Goal: Transaction & Acquisition: Download file/media

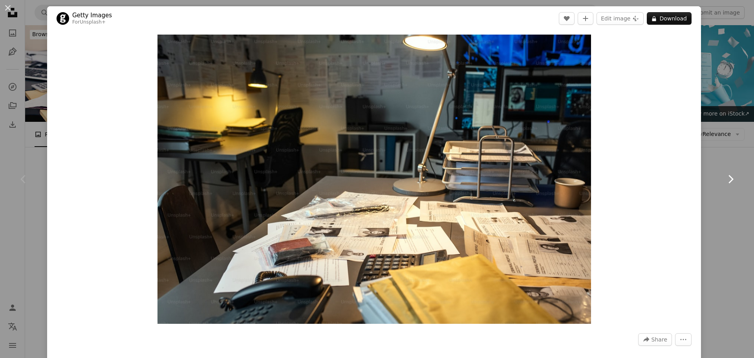
click at [729, 182] on icon at bounding box center [731, 179] width 5 height 8
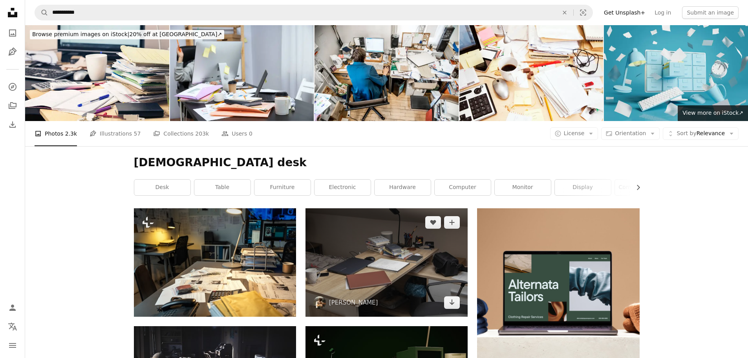
scroll to position [313, 0]
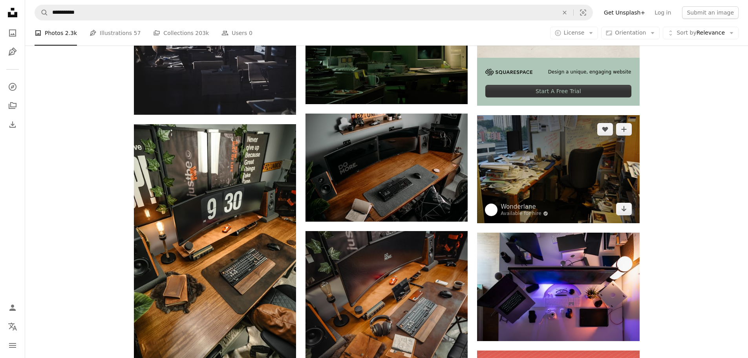
click at [545, 158] on img at bounding box center [558, 169] width 162 height 108
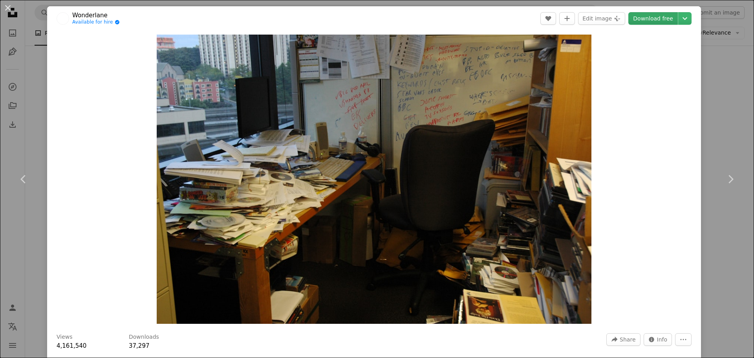
click at [645, 14] on link "Download free" at bounding box center [654, 18] width 50 height 13
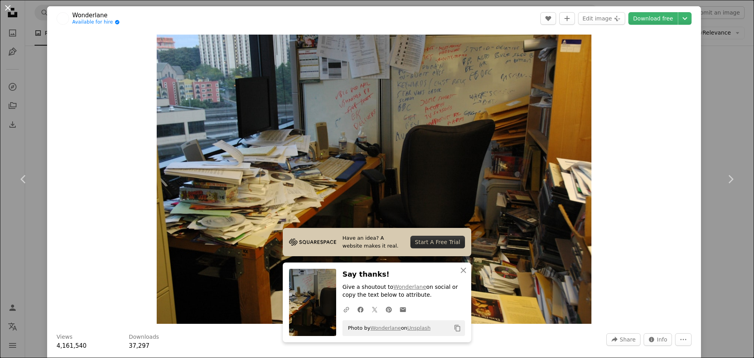
click at [5, 10] on button "An X shape" at bounding box center [7, 7] width 9 height 9
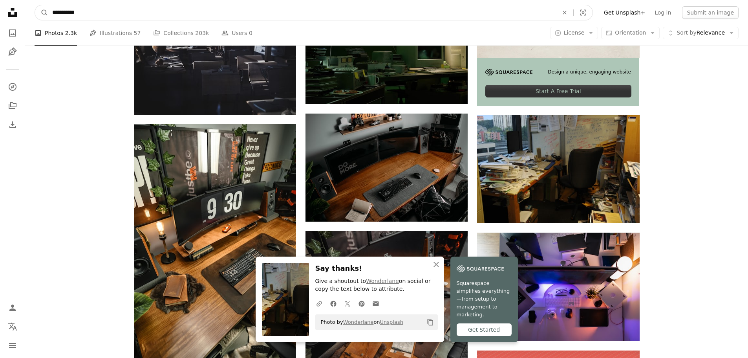
drag, startPoint x: 102, startPoint y: 13, endPoint x: -3, endPoint y: 13, distance: 104.9
type input "**********"
click button "A magnifying glass" at bounding box center [41, 12] width 13 height 15
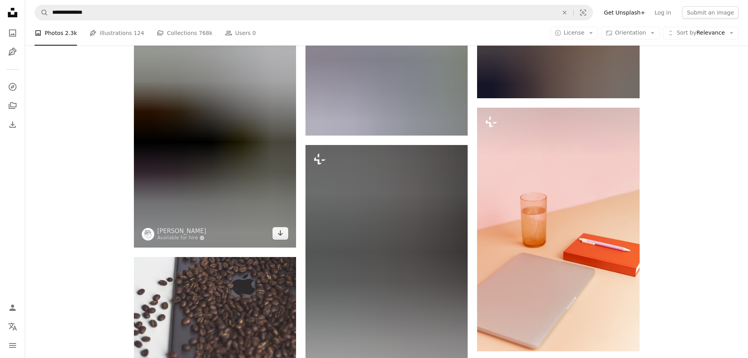
scroll to position [626, 0]
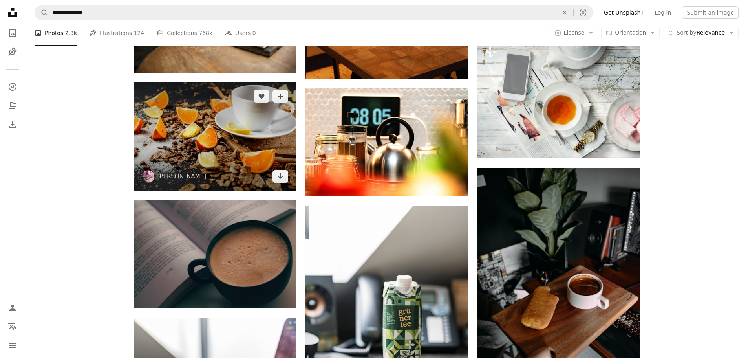
click at [264, 137] on img at bounding box center [215, 136] width 162 height 108
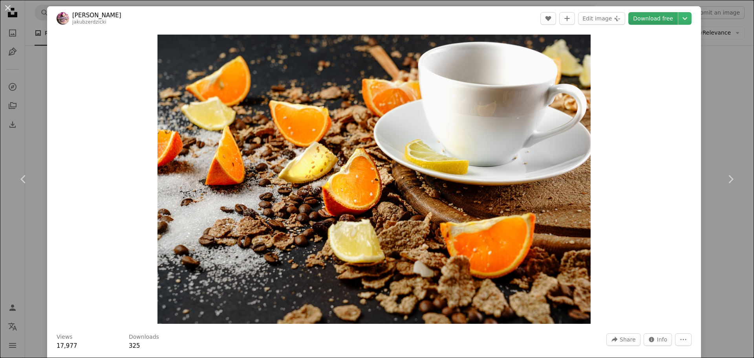
click at [658, 19] on link "Download free" at bounding box center [654, 18] width 50 height 13
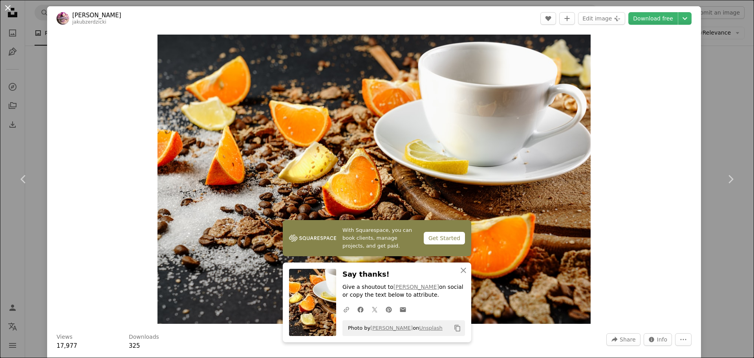
click at [7, 7] on button "An X shape" at bounding box center [7, 7] width 9 height 9
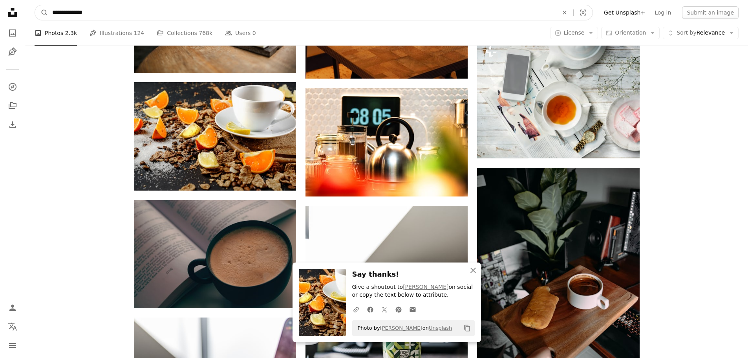
click at [81, 10] on input "**********" at bounding box center [302, 12] width 508 height 15
drag, startPoint x: 105, startPoint y: 14, endPoint x: -30, endPoint y: 14, distance: 134.8
type input "*******"
click at [35, 5] on button "A magnifying glass" at bounding box center [41, 12] width 13 height 15
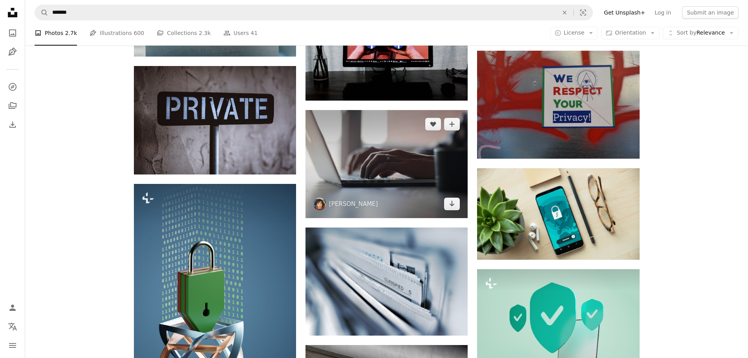
scroll to position [283, 0]
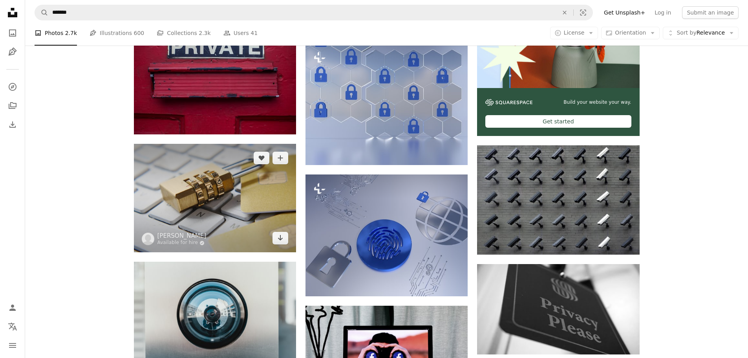
click at [244, 179] on img at bounding box center [215, 198] width 162 height 108
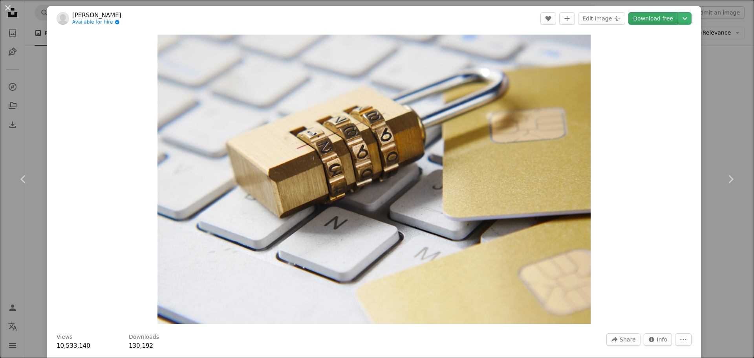
click at [647, 19] on link "Download free" at bounding box center [654, 18] width 50 height 13
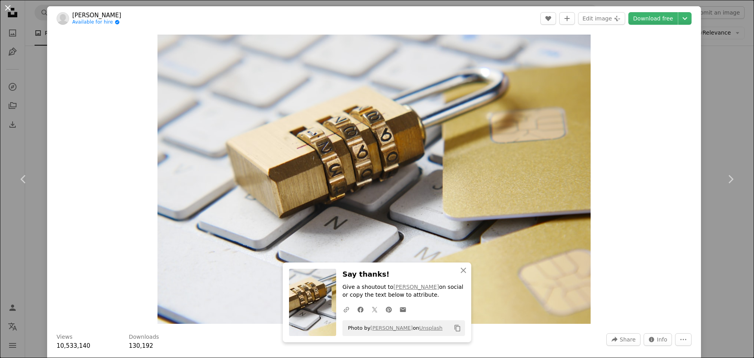
click at [6, 4] on button "An X shape" at bounding box center [7, 7] width 9 height 9
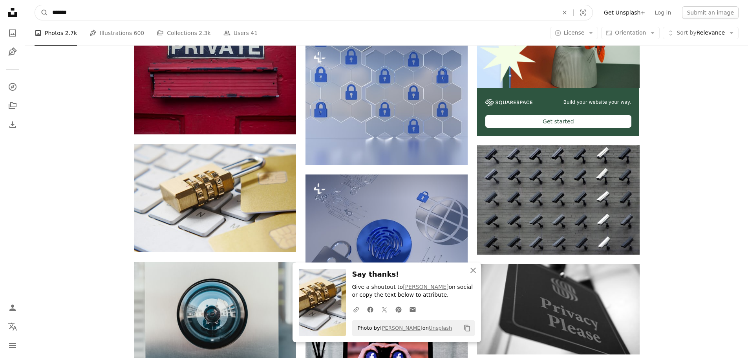
scroll to position [220, 0]
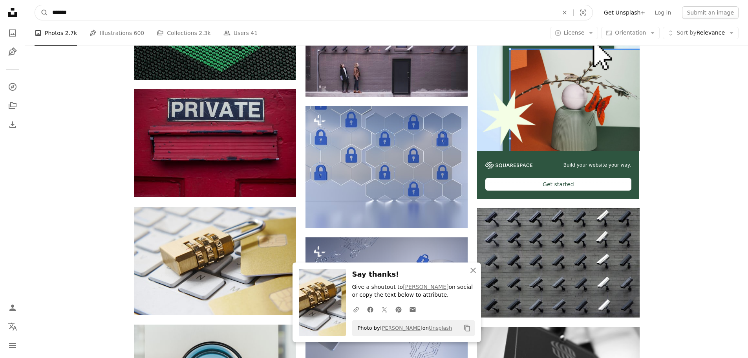
drag, startPoint x: 219, startPoint y: 17, endPoint x: -101, endPoint y: -3, distance: 320.8
type input "*******"
click button "A magnifying glass" at bounding box center [41, 12] width 13 height 15
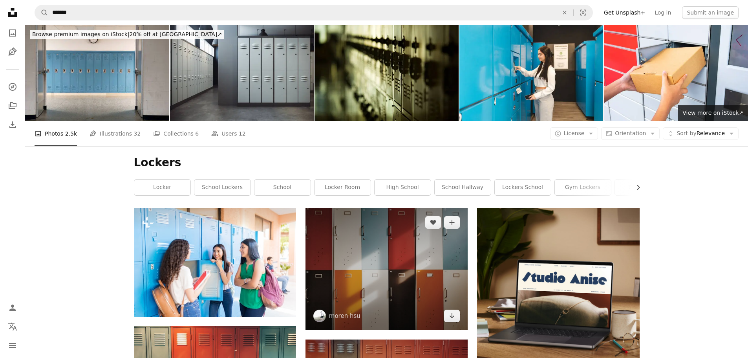
click at [405, 266] on img at bounding box center [387, 269] width 162 height 122
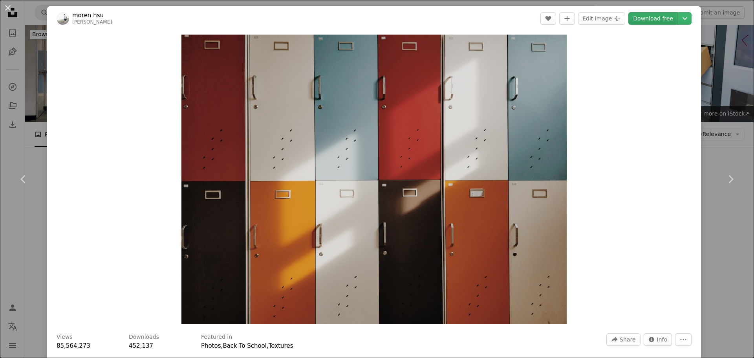
click at [653, 14] on link "Download free" at bounding box center [654, 18] width 50 height 13
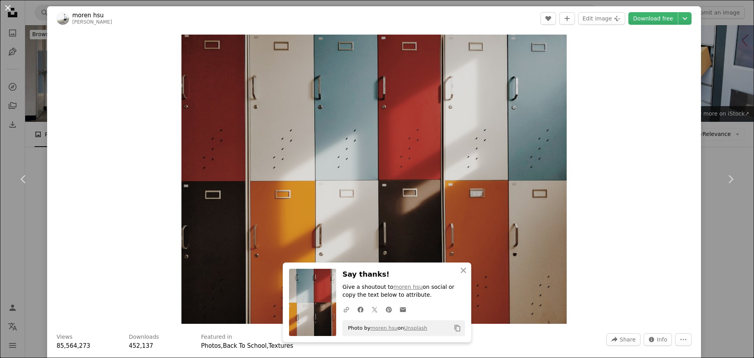
click at [10, 7] on button "An X shape" at bounding box center [7, 7] width 9 height 9
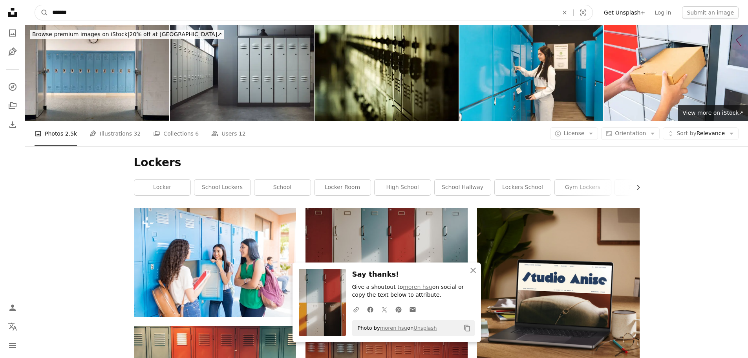
drag, startPoint x: 71, startPoint y: 9, endPoint x: 32, endPoint y: 10, distance: 38.5
click at [32, 10] on nav "A magnifying glass ******* An X shape Visual search Filters Get Unsplash+ Log i…" at bounding box center [386, 12] width 723 height 25
type input "**********"
click button "A magnifying glass" at bounding box center [41, 12] width 13 height 15
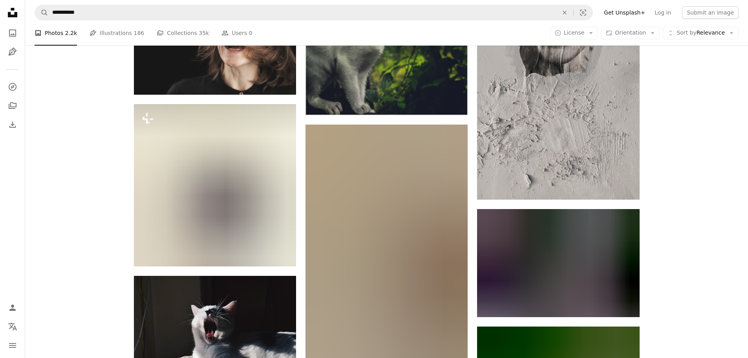
scroll to position [553, 0]
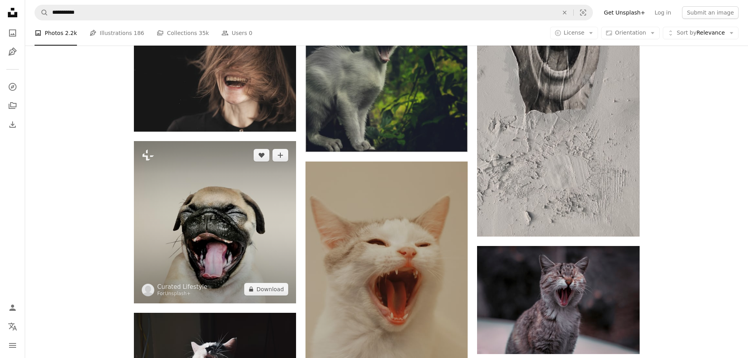
click at [205, 220] on img at bounding box center [215, 222] width 162 height 162
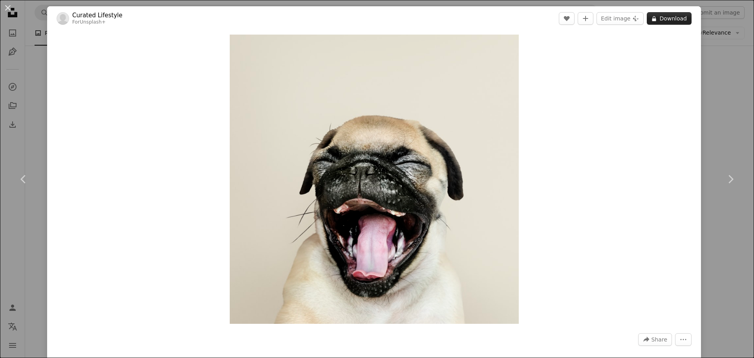
click at [658, 20] on button "A lock Download" at bounding box center [669, 18] width 45 height 13
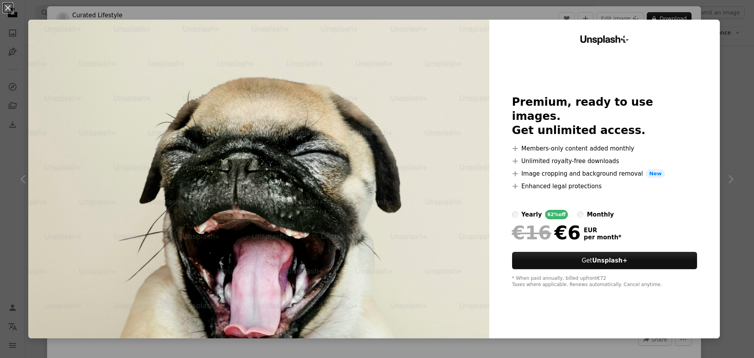
click at [728, 110] on div "An X shape Unsplash+ Premium, ready to use images. Get unlimited access. A plus…" at bounding box center [377, 179] width 754 height 358
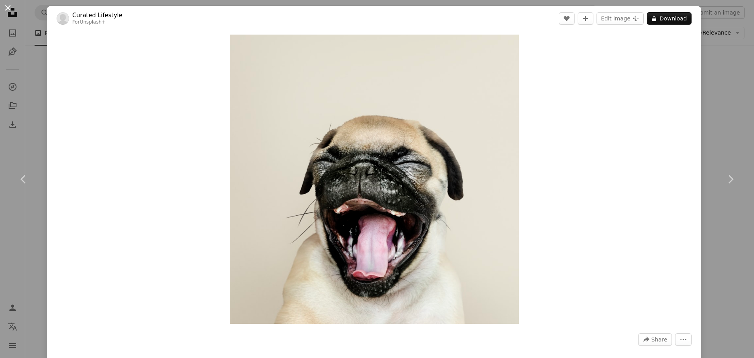
click at [10, 6] on button "An X shape" at bounding box center [7, 7] width 9 height 9
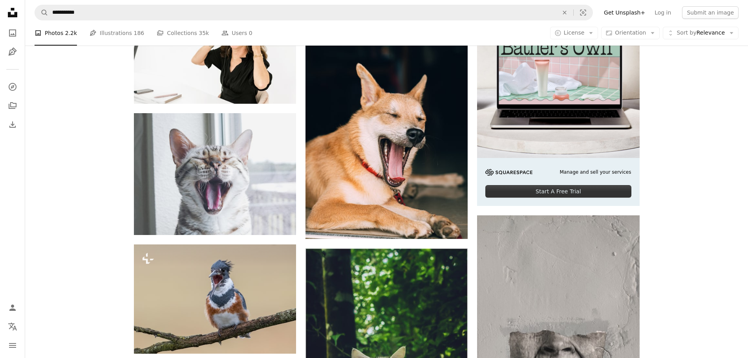
scroll to position [211, 0]
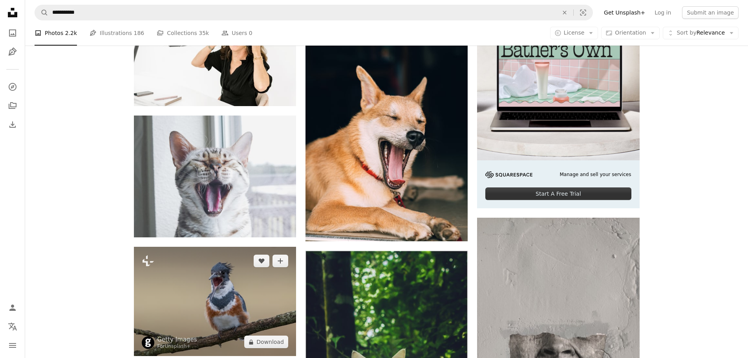
click at [228, 269] on img at bounding box center [215, 302] width 162 height 110
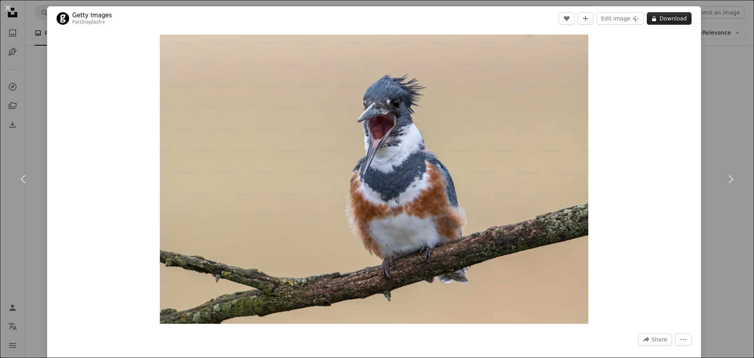
click at [671, 22] on button "A lock Download" at bounding box center [669, 18] width 45 height 13
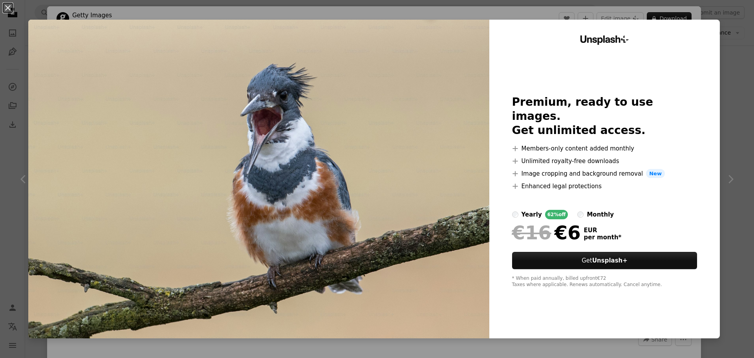
click at [727, 106] on div "An X shape Unsplash+ Premium, ready to use images. Get unlimited access. A plus…" at bounding box center [377, 179] width 754 height 358
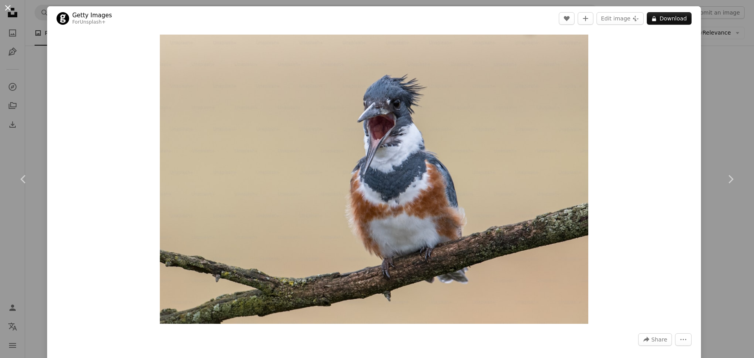
click at [5, 8] on button "An X shape" at bounding box center [7, 7] width 9 height 9
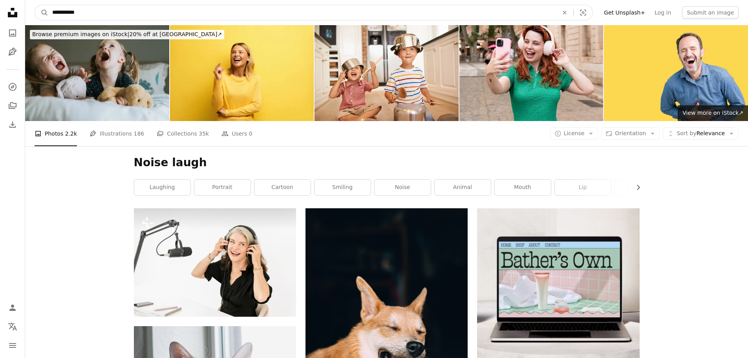
click at [104, 13] on input "**********" at bounding box center [302, 12] width 508 height 15
type input "**********"
click button "A magnifying glass" at bounding box center [41, 12] width 13 height 15
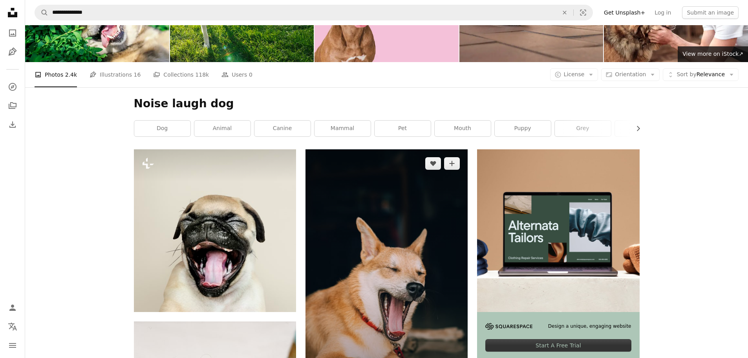
scroll to position [372, 0]
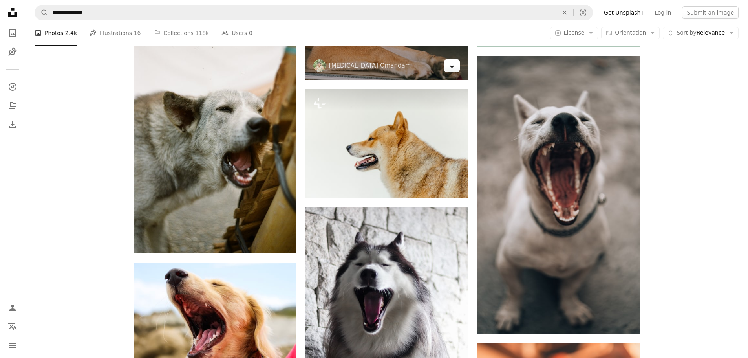
click at [453, 65] on icon "Download" at bounding box center [452, 65] width 5 height 6
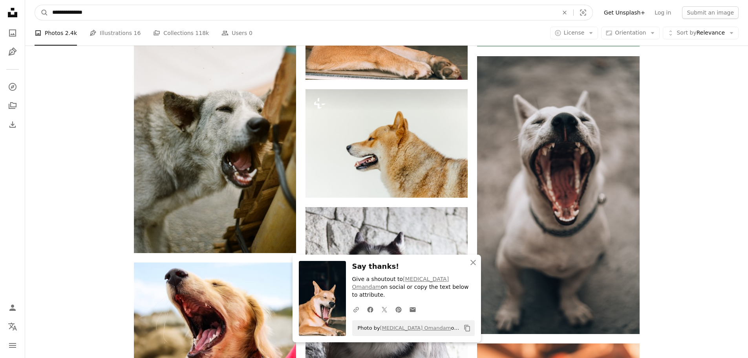
scroll to position [369, 0]
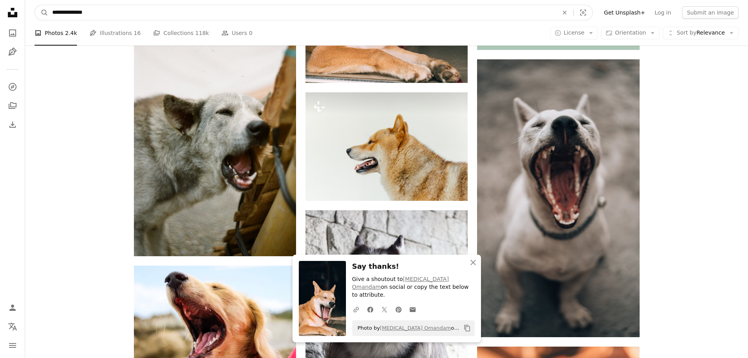
drag, startPoint x: 119, startPoint y: 12, endPoint x: -73, endPoint y: 7, distance: 191.8
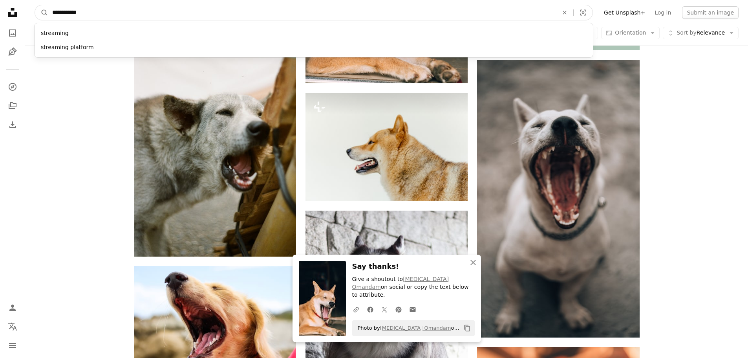
type input "**********"
click at [35, 5] on button "A magnifying glass" at bounding box center [41, 12] width 13 height 15
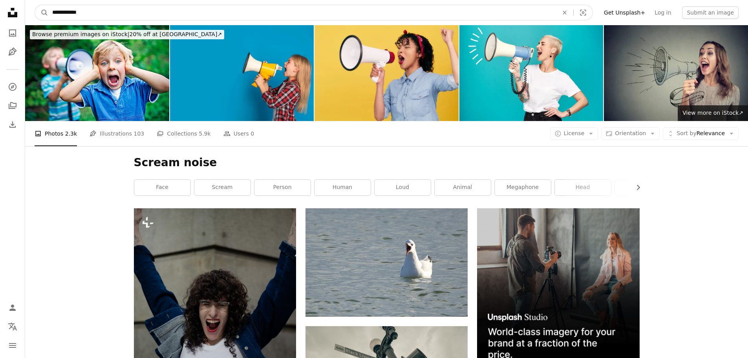
drag, startPoint x: 70, startPoint y: 12, endPoint x: 235, endPoint y: 25, distance: 165.1
click at [235, 25] on nav "**********" at bounding box center [386, 12] width 723 height 25
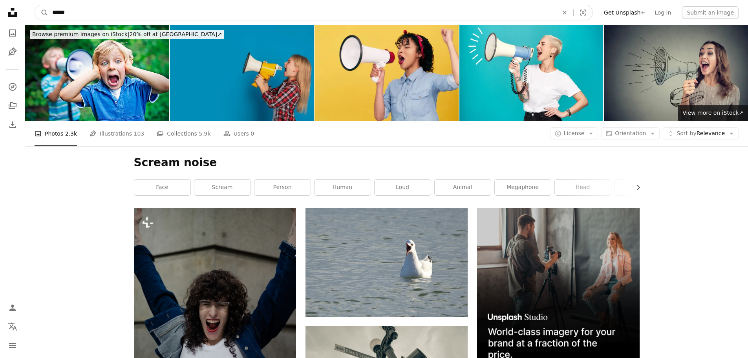
type input "******"
click at [35, 5] on button "A magnifying glass" at bounding box center [41, 12] width 13 height 15
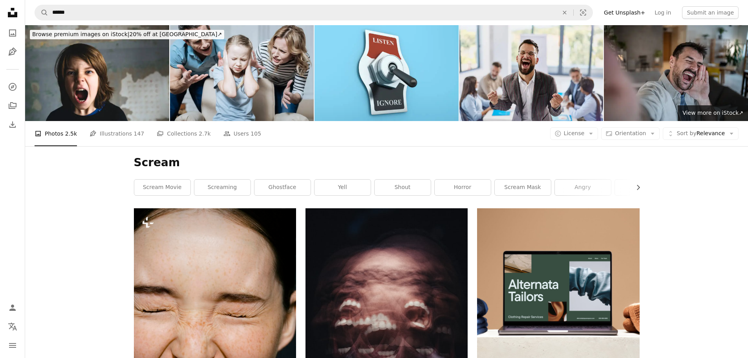
scroll to position [313, 0]
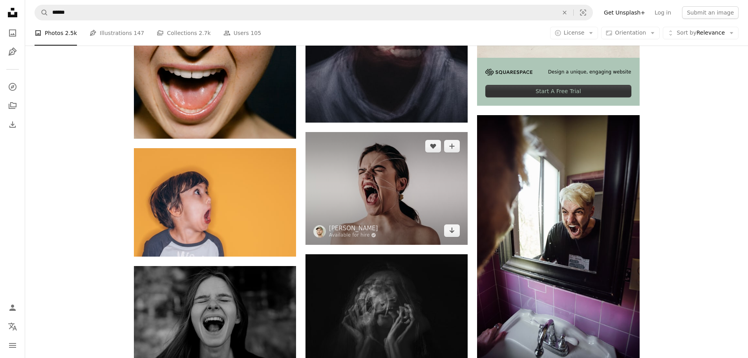
click at [410, 198] on img at bounding box center [387, 188] width 162 height 113
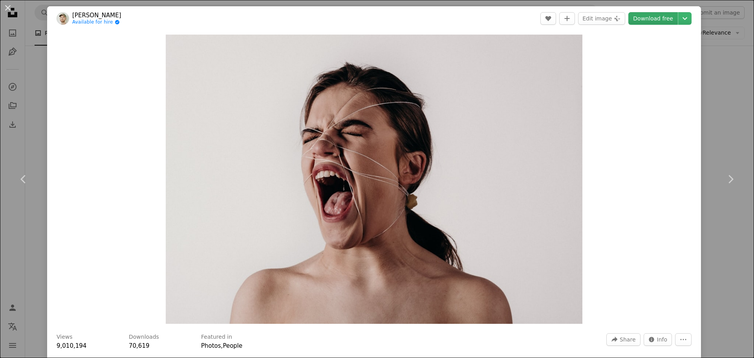
click at [659, 22] on link "Download free" at bounding box center [654, 18] width 50 height 13
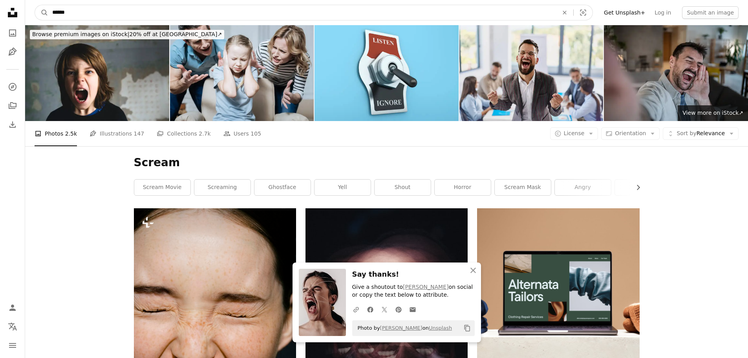
drag, startPoint x: 19, startPoint y: 8, endPoint x: -72, endPoint y: 8, distance: 90.4
type input "**********"
click button "A magnifying glass" at bounding box center [41, 12] width 13 height 15
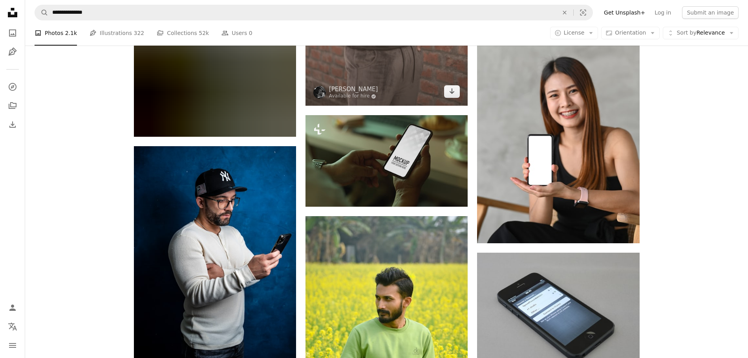
scroll to position [1566, 0]
